Goal: Answer question/provide support: Share knowledge or assist other users

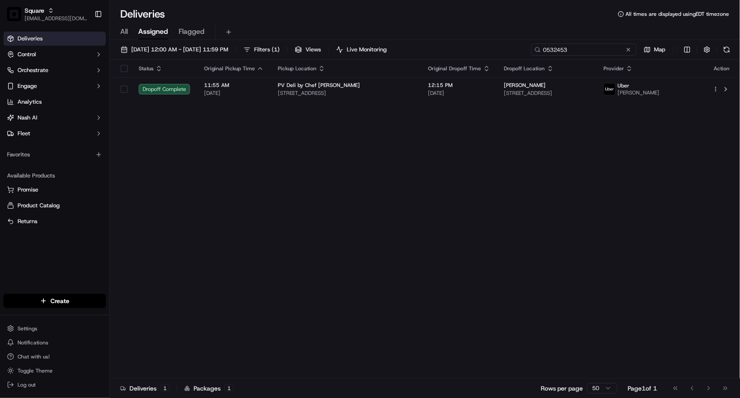
click at [585, 45] on input "0532453" at bounding box center [583, 49] width 105 height 12
paste input "3184011"
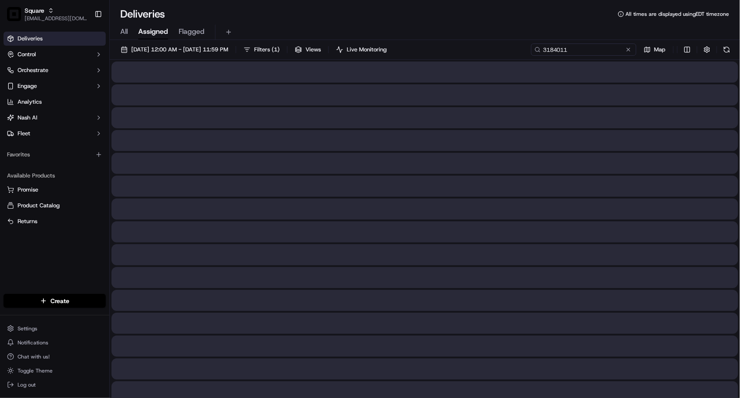
type input "3184011"
click at [494, 22] on div "All Assigned Flagged" at bounding box center [425, 30] width 630 height 19
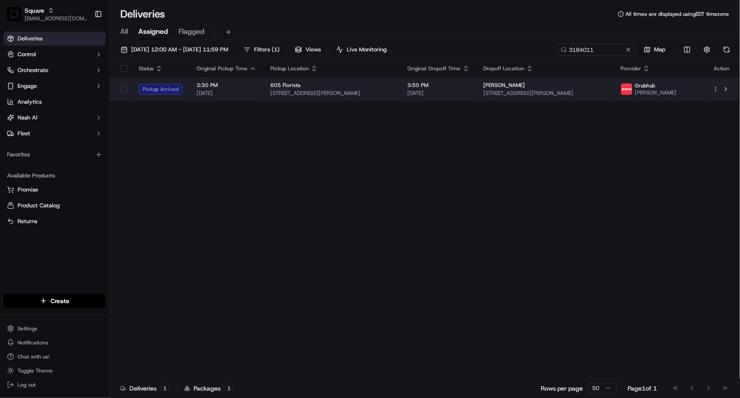
click at [458, 90] on span "[DATE]" at bounding box center [439, 93] width 62 height 7
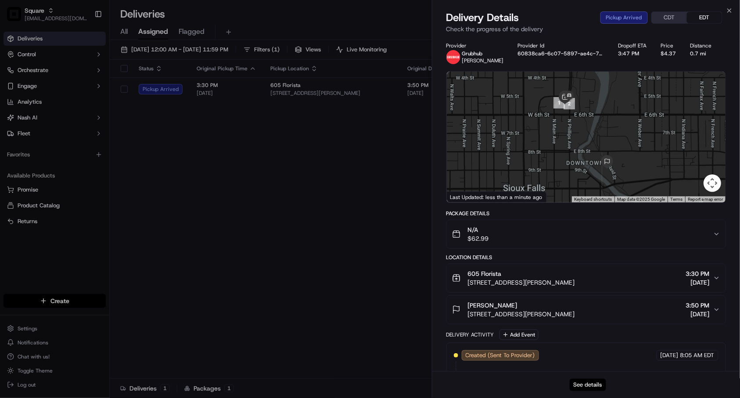
click at [589, 382] on button "See details" at bounding box center [588, 384] width 36 height 12
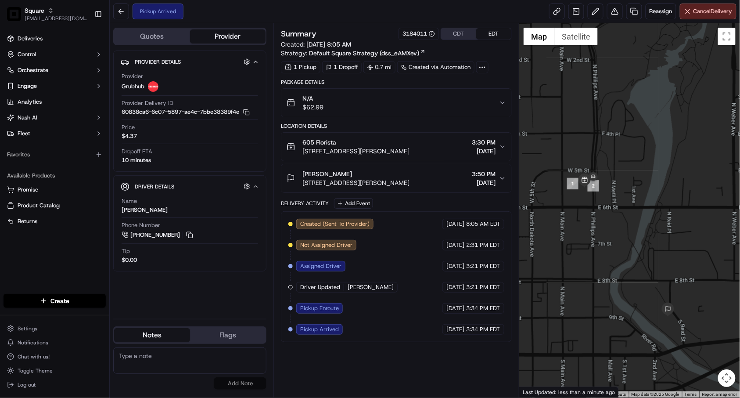
drag, startPoint x: 611, startPoint y: 267, endPoint x: 618, endPoint y: 293, distance: 27.8
click at [618, 293] on div at bounding box center [629, 210] width 221 height 374
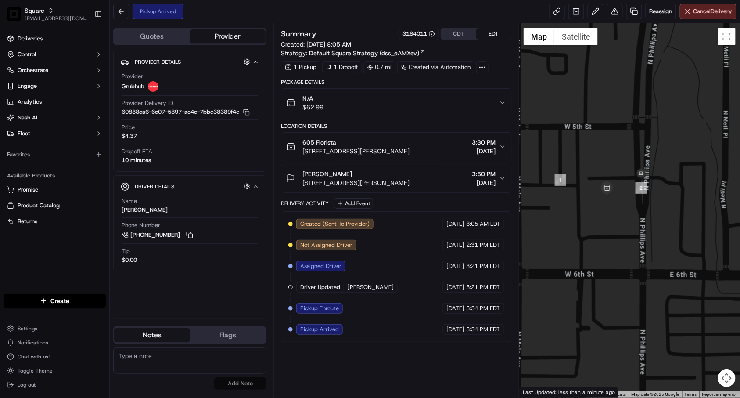
drag, startPoint x: 604, startPoint y: 170, endPoint x: 617, endPoint y: 231, distance: 61.5
click at [617, 231] on div at bounding box center [629, 210] width 221 height 374
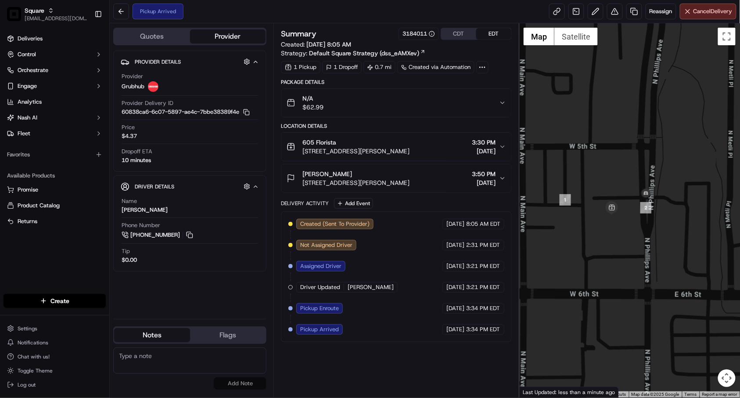
drag, startPoint x: 617, startPoint y: 231, endPoint x: 622, endPoint y: 251, distance: 21.2
click at [622, 251] on div at bounding box center [629, 210] width 221 height 374
drag, startPoint x: 622, startPoint y: 251, endPoint x: 622, endPoint y: 268, distance: 16.7
click at [622, 268] on div at bounding box center [629, 210] width 221 height 374
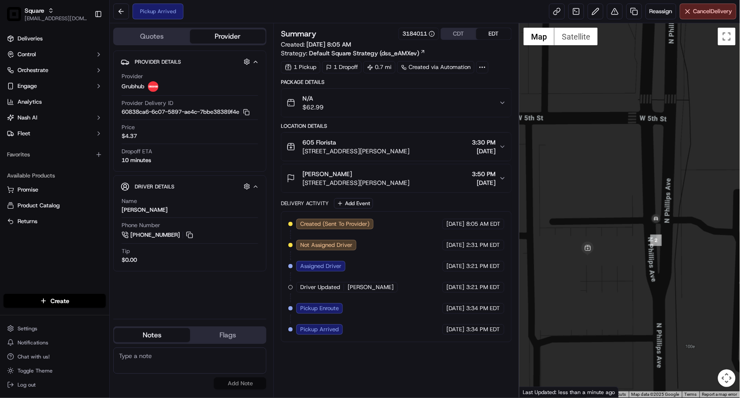
drag, startPoint x: 632, startPoint y: 239, endPoint x: 634, endPoint y: 277, distance: 38.2
click at [634, 278] on div at bounding box center [629, 210] width 221 height 374
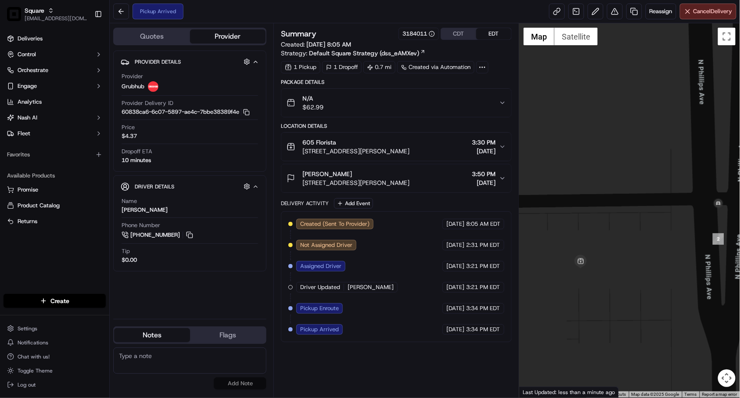
drag, startPoint x: 634, startPoint y: 274, endPoint x: 673, endPoint y: 288, distance: 41.8
click at [673, 288] on div at bounding box center [629, 210] width 221 height 374
click at [662, 288] on div at bounding box center [629, 210] width 221 height 374
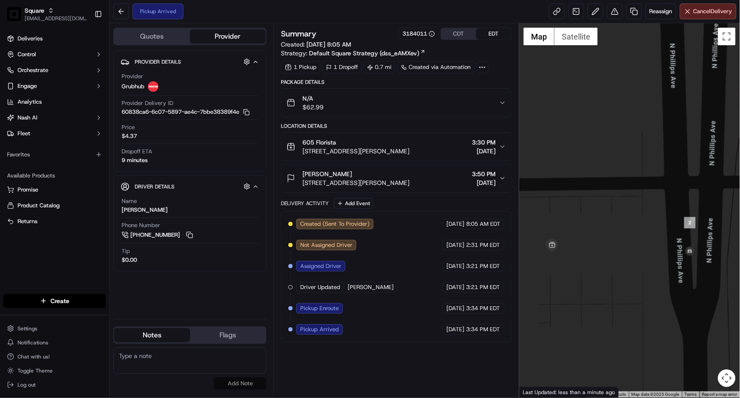
drag, startPoint x: 642, startPoint y: 309, endPoint x: 614, endPoint y: 293, distance: 32.4
click at [614, 293] on div at bounding box center [629, 210] width 221 height 374
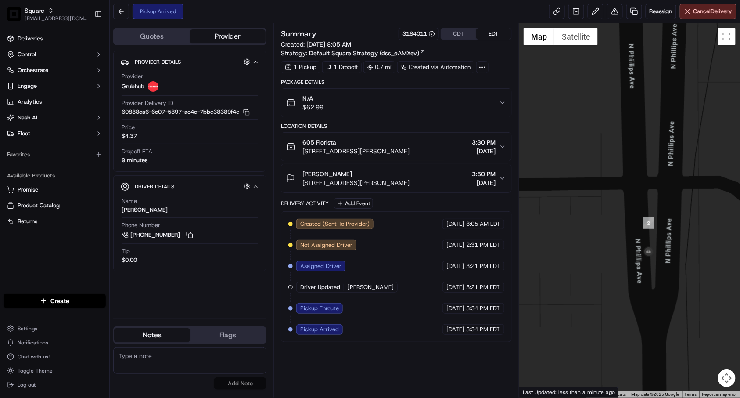
drag, startPoint x: 463, startPoint y: 204, endPoint x: 463, endPoint y: 212, distance: 7.9
click at [463, 204] on div "Delivery Activity Add Event" at bounding box center [396, 203] width 231 height 11
click at [553, 217] on div at bounding box center [629, 210] width 221 height 374
drag, startPoint x: 582, startPoint y: 318, endPoint x: 587, endPoint y: 308, distance: 11.2
click at [583, 316] on div at bounding box center [629, 210] width 221 height 374
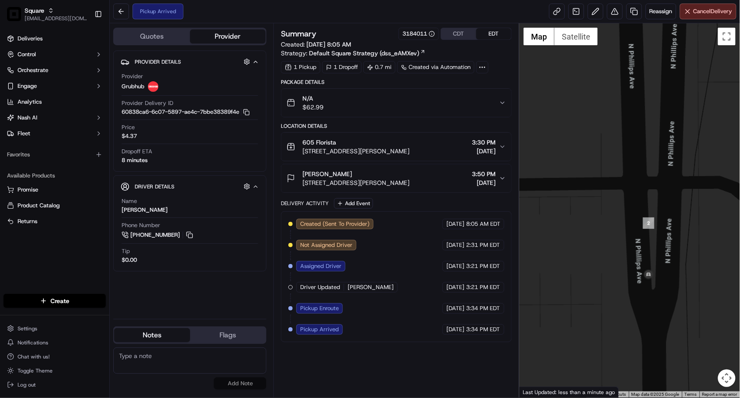
drag, startPoint x: 587, startPoint y: 307, endPoint x: 683, endPoint y: 297, distance: 96.7
click at [683, 297] on div at bounding box center [629, 210] width 221 height 374
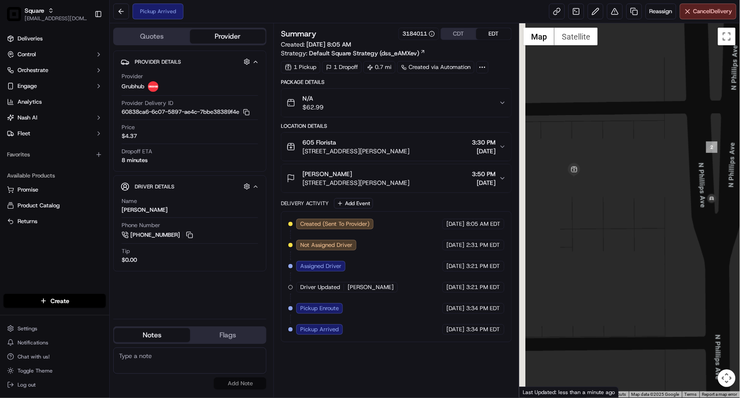
drag, startPoint x: 600, startPoint y: 235, endPoint x: 669, endPoint y: 176, distance: 90.3
click at [669, 176] on div at bounding box center [629, 210] width 221 height 374
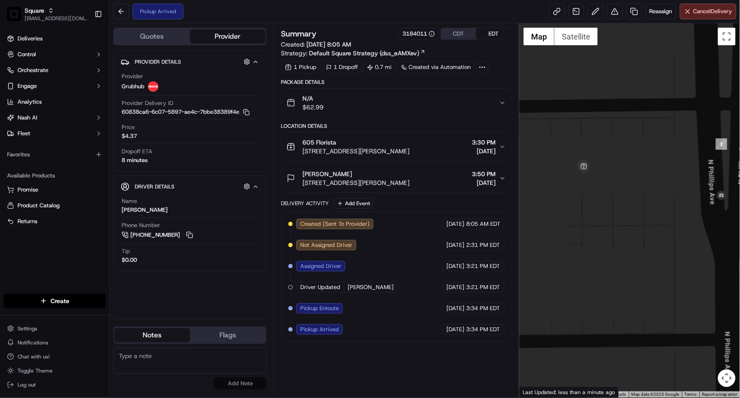
click at [303, 181] on div "[PERSON_NAME] [STREET_ADDRESS][PERSON_NAME]" at bounding box center [348, 178] width 123 height 18
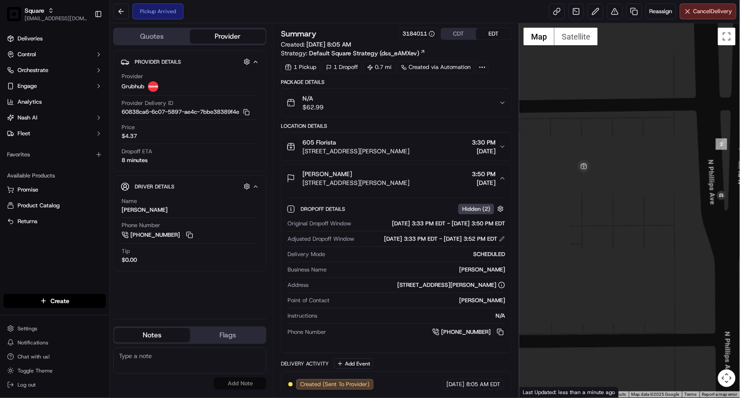
drag, startPoint x: 299, startPoint y: 151, endPoint x: 445, endPoint y: 153, distance: 145.8
click at [445, 153] on div "605 Florista [STREET_ADDRESS][PERSON_NAME] 3:30 PM [DATE]" at bounding box center [393, 147] width 213 height 18
copy span "[STREET_ADDRESS][PERSON_NAME]"
drag, startPoint x: 501, startPoint y: 179, endPoint x: 526, endPoint y: 190, distance: 27.2
click at [501, 179] on icon "button" at bounding box center [503, 178] width 4 height 2
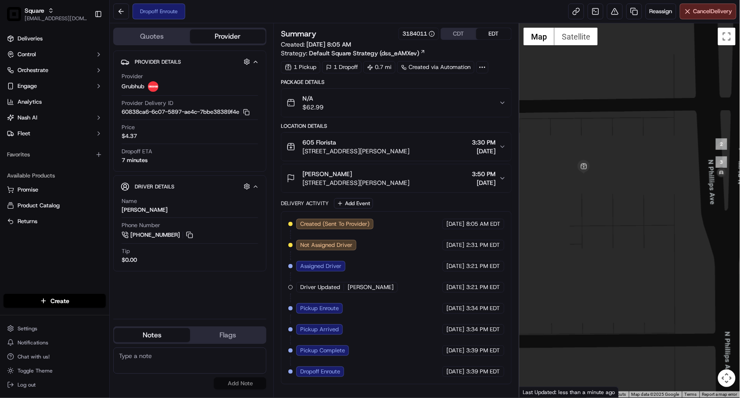
drag, startPoint x: 233, startPoint y: 357, endPoint x: 256, endPoint y: 336, distance: 31.4
click at [233, 357] on textarea at bounding box center [189, 360] width 153 height 26
click at [163, 332] on button "Notes" at bounding box center [152, 335] width 76 height 14
click at [162, 358] on textarea "To enrich screen reader interactions, please activate Accessibility in Grammarl…" at bounding box center [189, 360] width 153 height 26
paste textarea "Caller Details: Merchant Reason for call: Looking for the driver Resolution: Pr…"
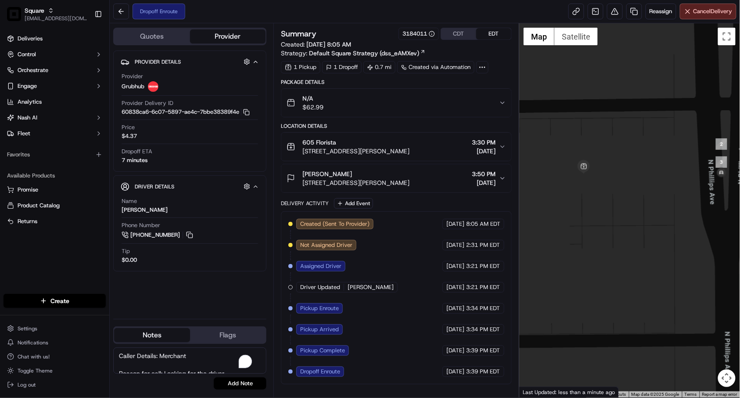
scroll to position [39, 0]
type textarea "Caller Details: Merchant Reason for call: Looking for the driver Resolution: Pr…"
click at [238, 381] on button "Add Note" at bounding box center [240, 383] width 53 height 12
